Goal: Information Seeking & Learning: Learn about a topic

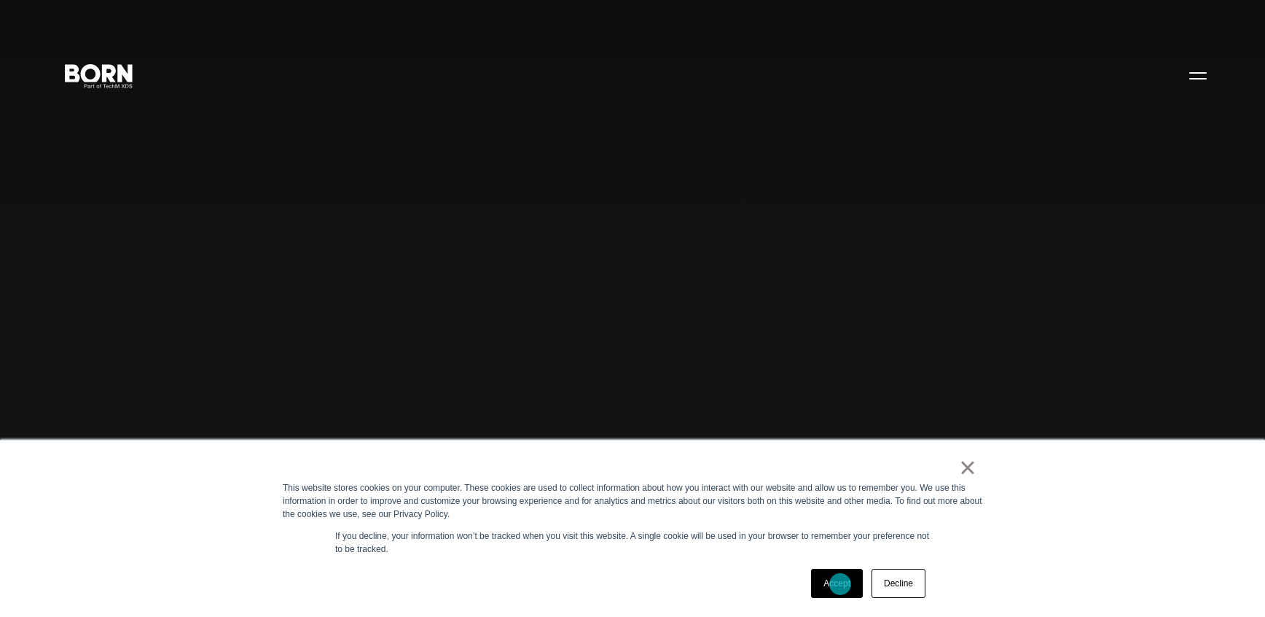
click at [840, 584] on link "Accept" at bounding box center [837, 582] width 52 height 29
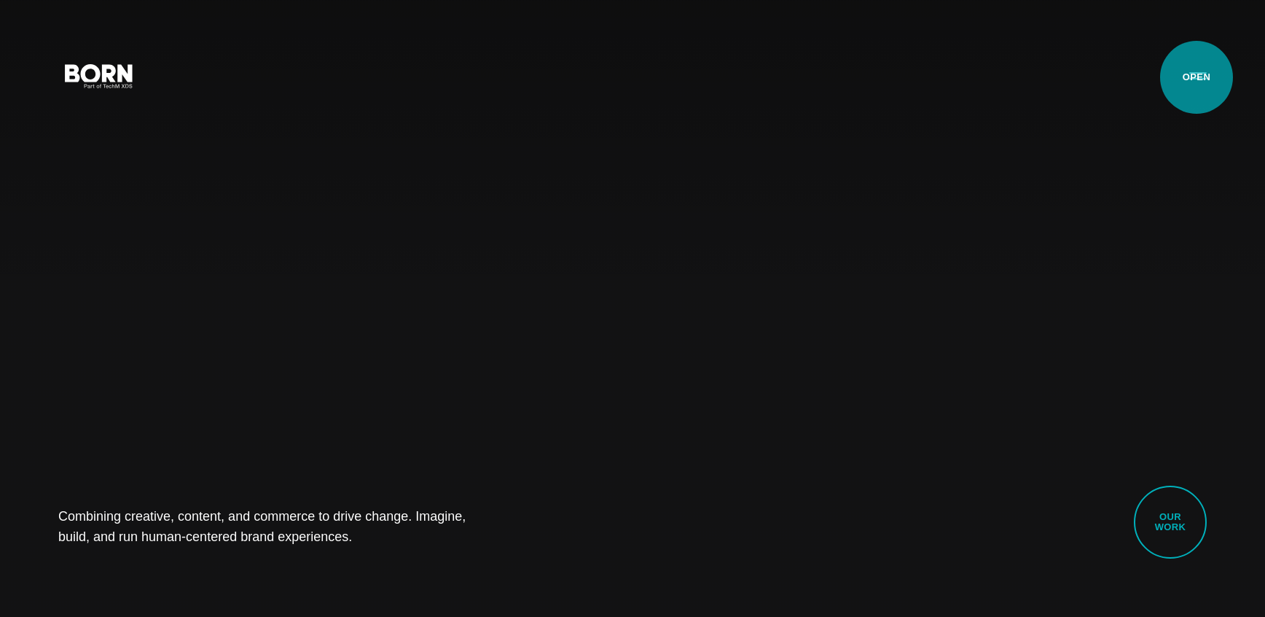
click at [1197, 77] on button "Primary Menu" at bounding box center [1198, 75] width 35 height 31
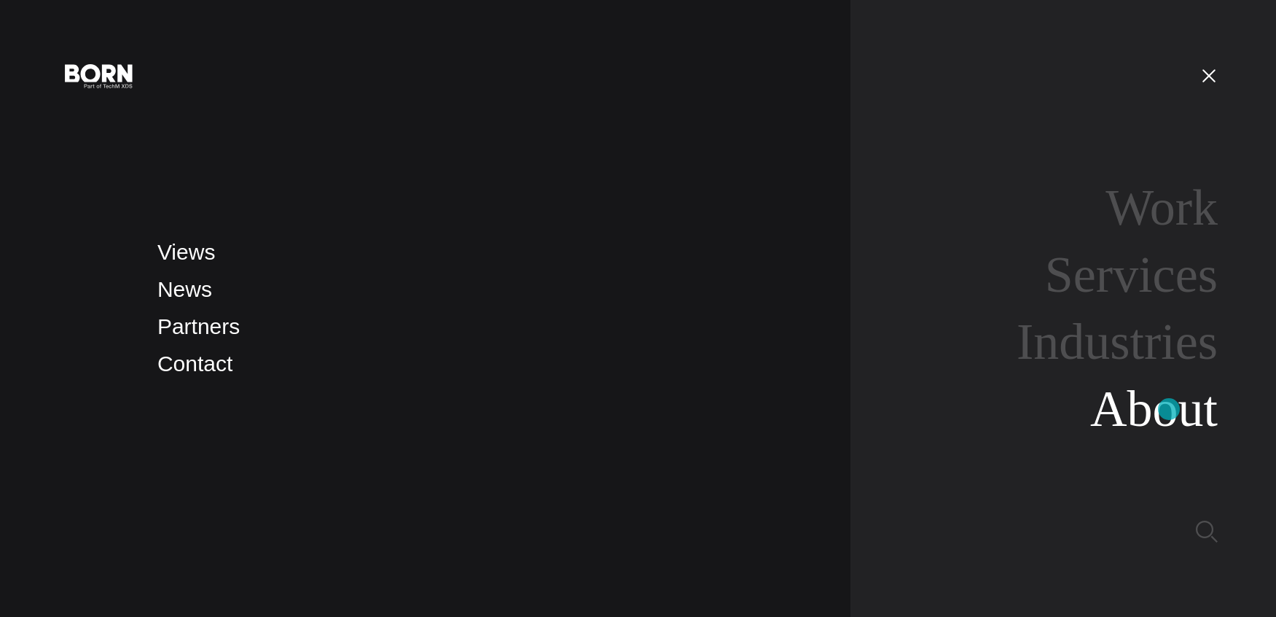
click at [1169, 409] on link "About" at bounding box center [1154, 408] width 128 height 56
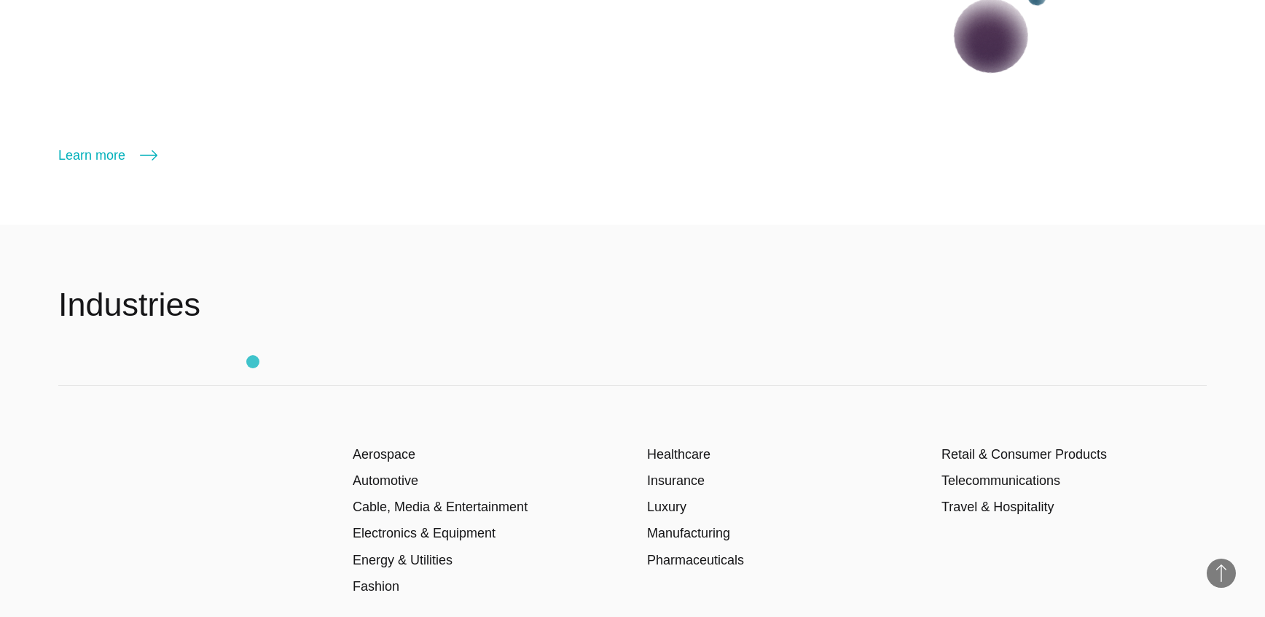
scroll to position [2259, 0]
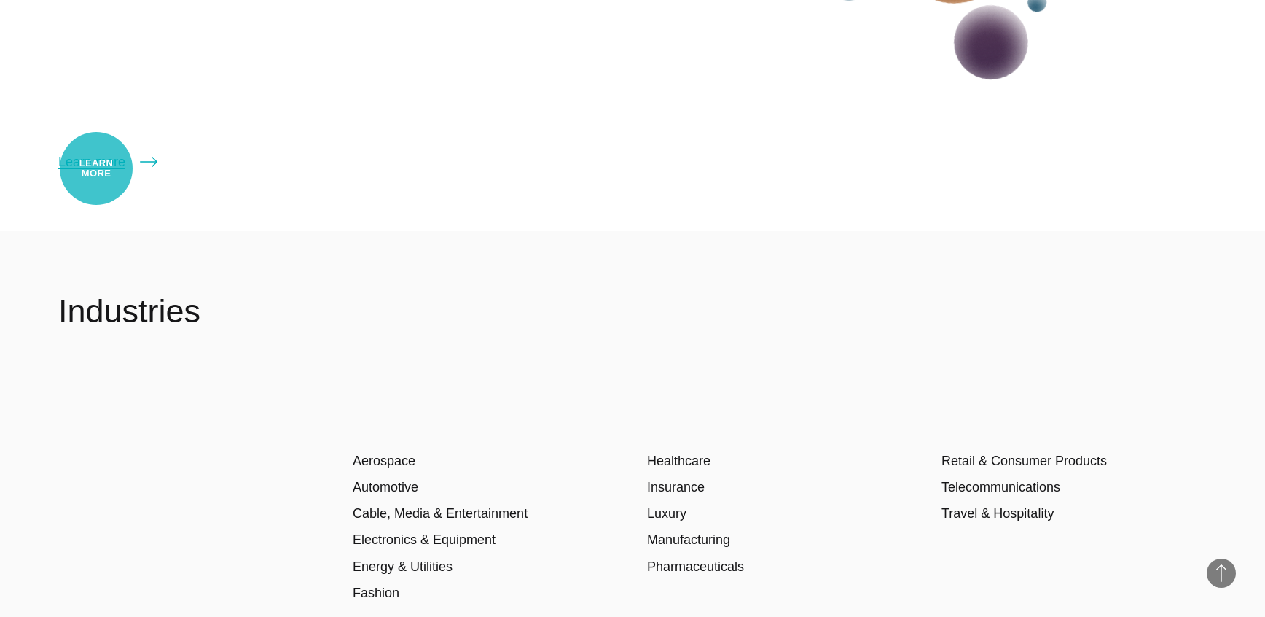
click at [96, 168] on link "Learn more" at bounding box center [107, 162] width 99 height 20
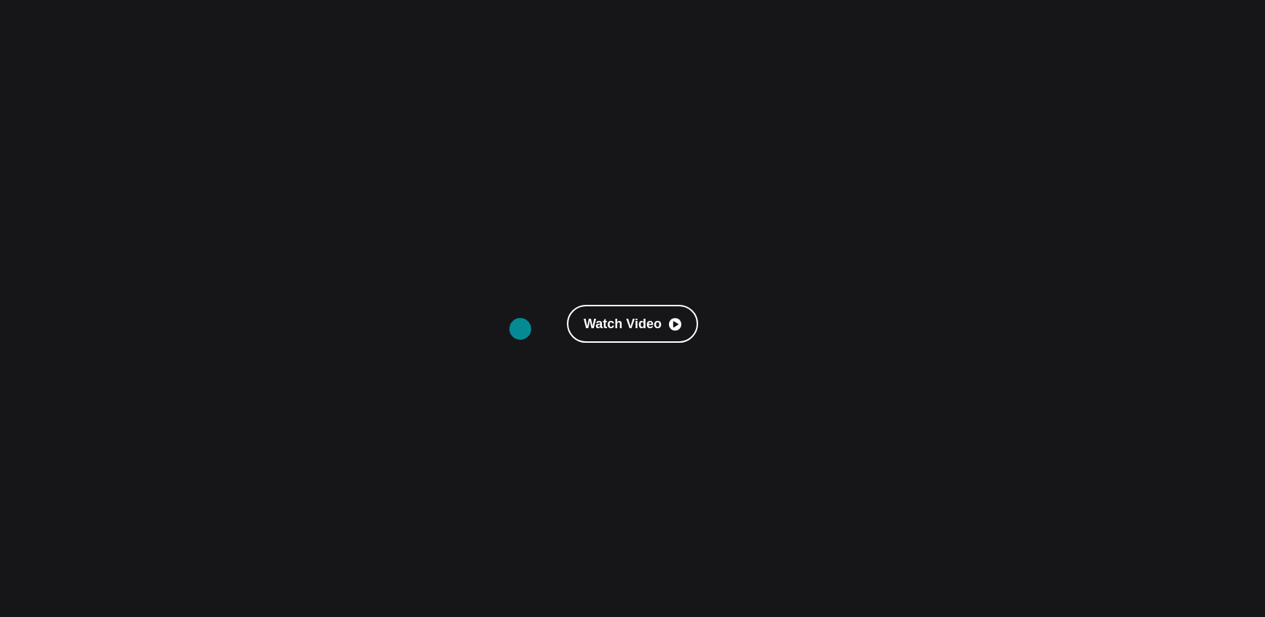
scroll to position [86, 0]
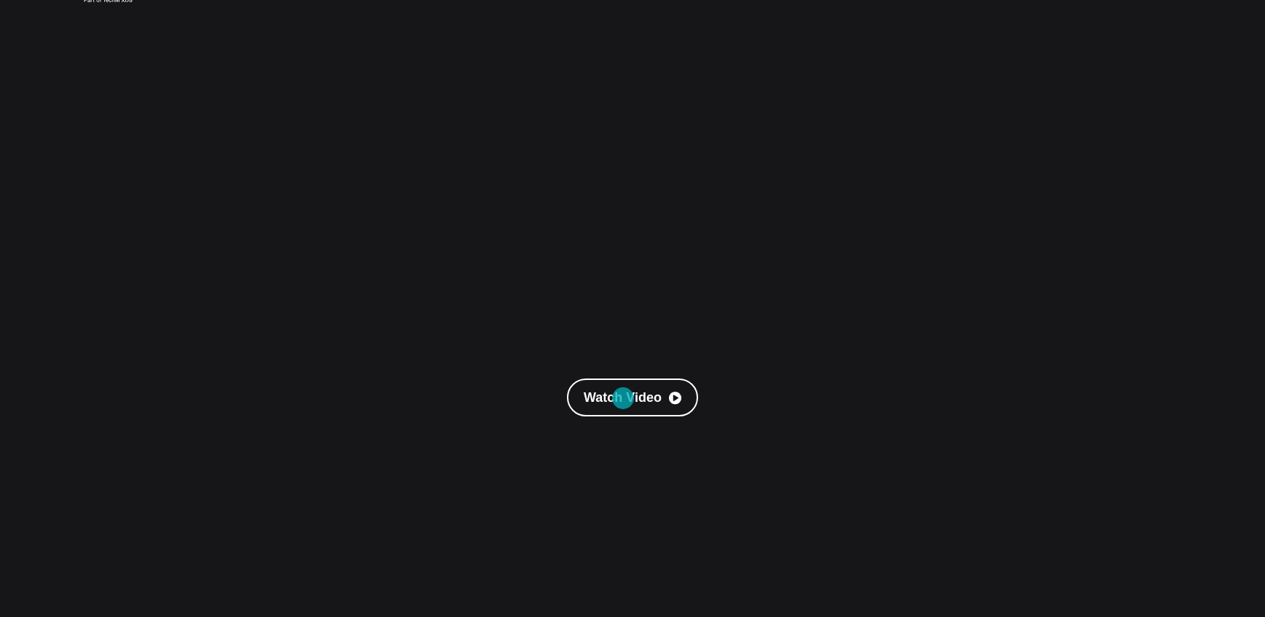
click at [623, 398] on link "Watch Video" at bounding box center [632, 397] width 131 height 38
